Goal: Information Seeking & Learning: Learn about a topic

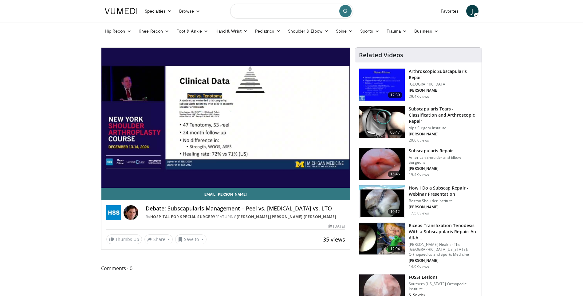
click at [279, 13] on input "Search topics, interventions" at bounding box center [291, 11] width 123 height 15
type input "**********"
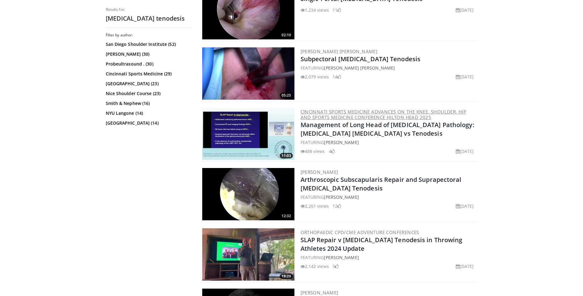
scroll to position [646, 0]
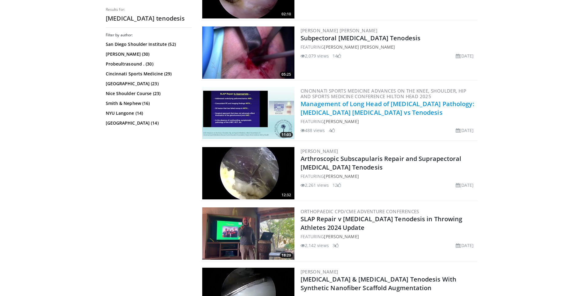
click at [344, 110] on link "Management of Long Head of Biceps Pathology: Biceps Tenotomy vs Tenodesis" at bounding box center [388, 108] width 174 height 17
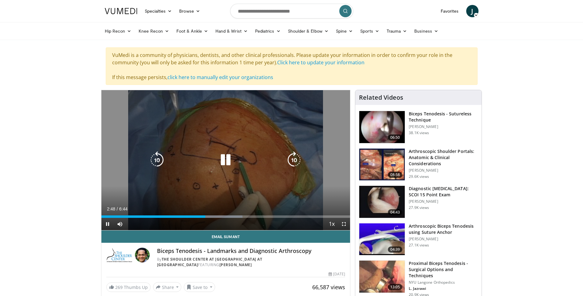
click at [225, 158] on icon "Video Player" at bounding box center [225, 159] width 17 height 17
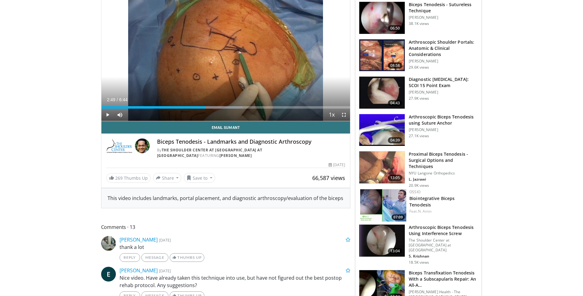
scroll to position [123, 0]
